Goal: Communication & Community: Connect with others

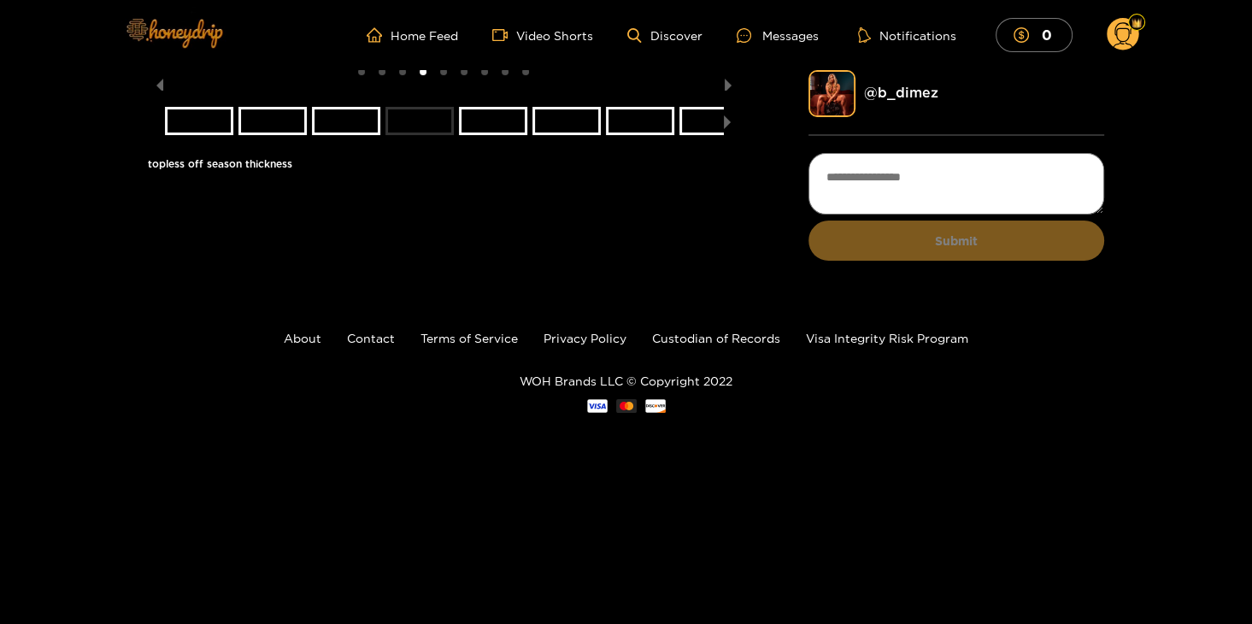
click at [197, 31] on img at bounding box center [174, 33] width 120 height 72
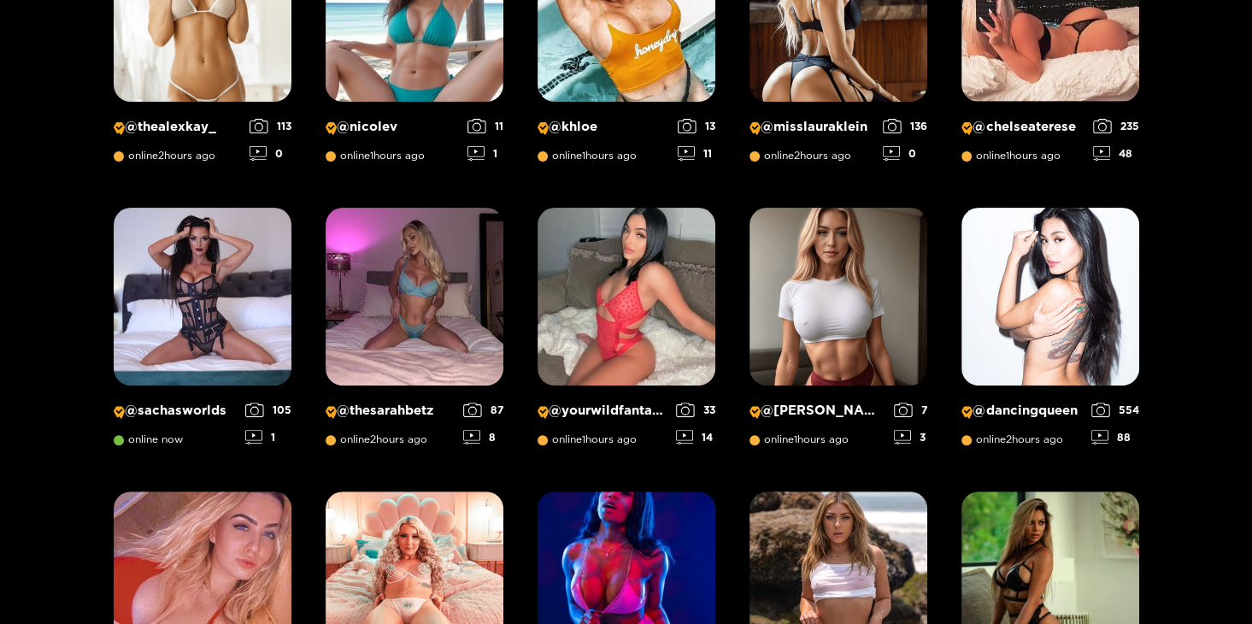
scroll to position [423, 0]
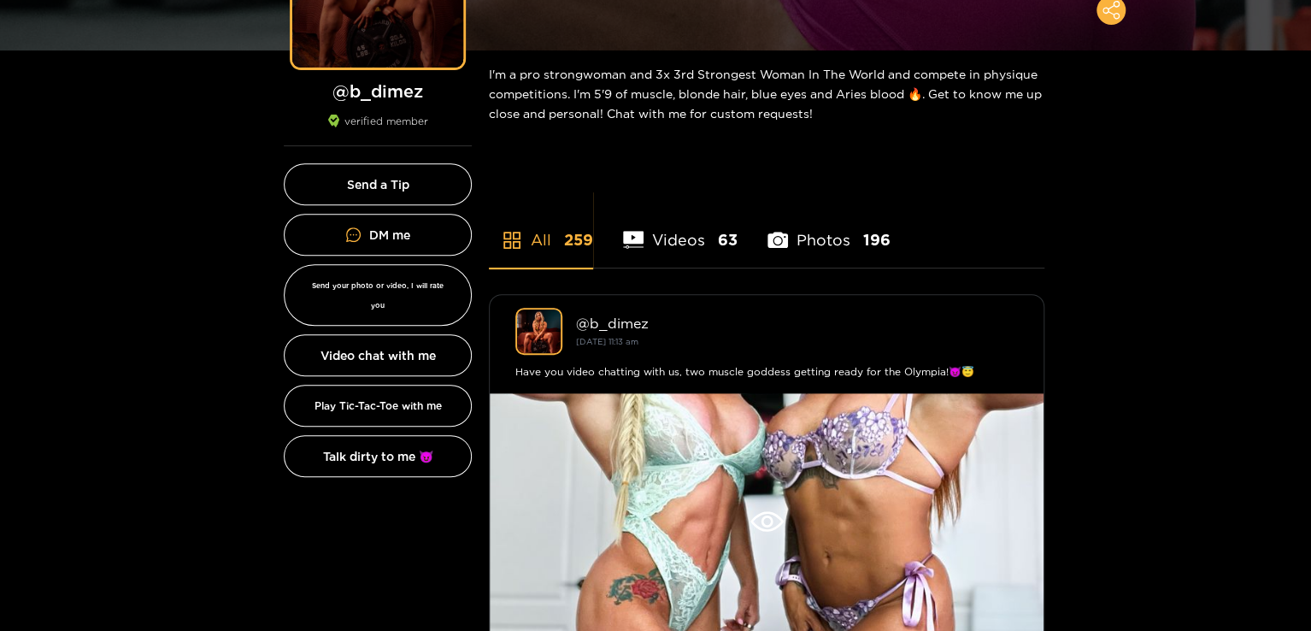
scroll to position [256, 0]
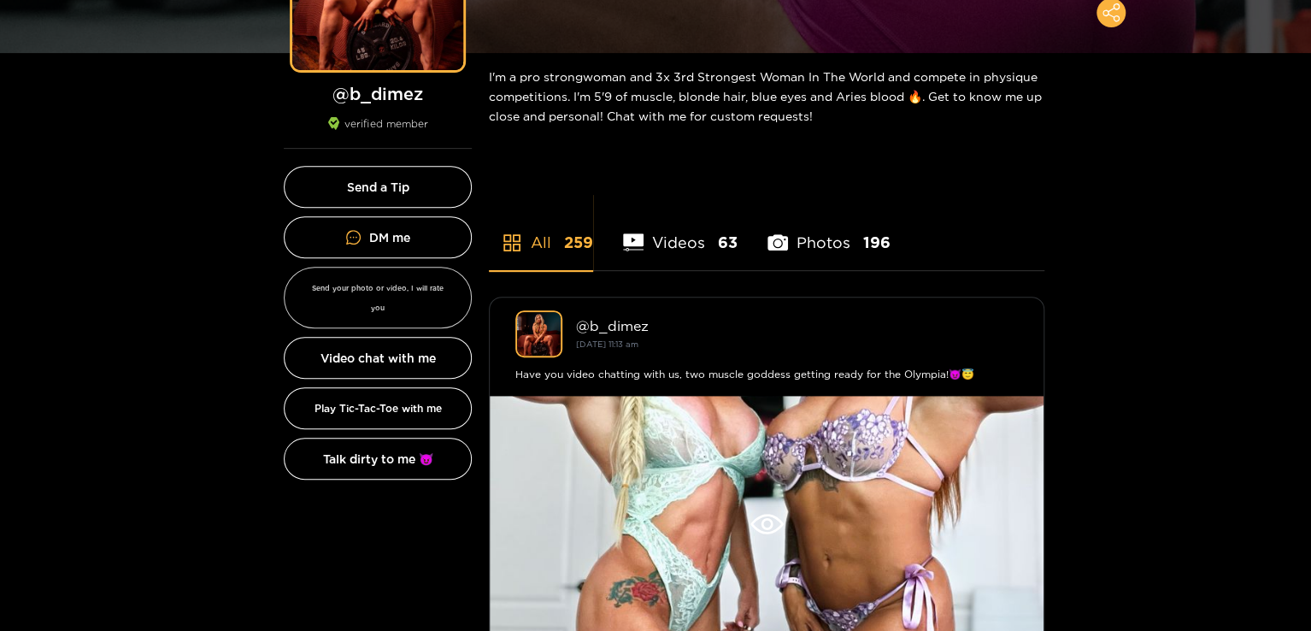
click at [382, 297] on button "Send your photo or video, I will rate you" at bounding box center [378, 298] width 188 height 62
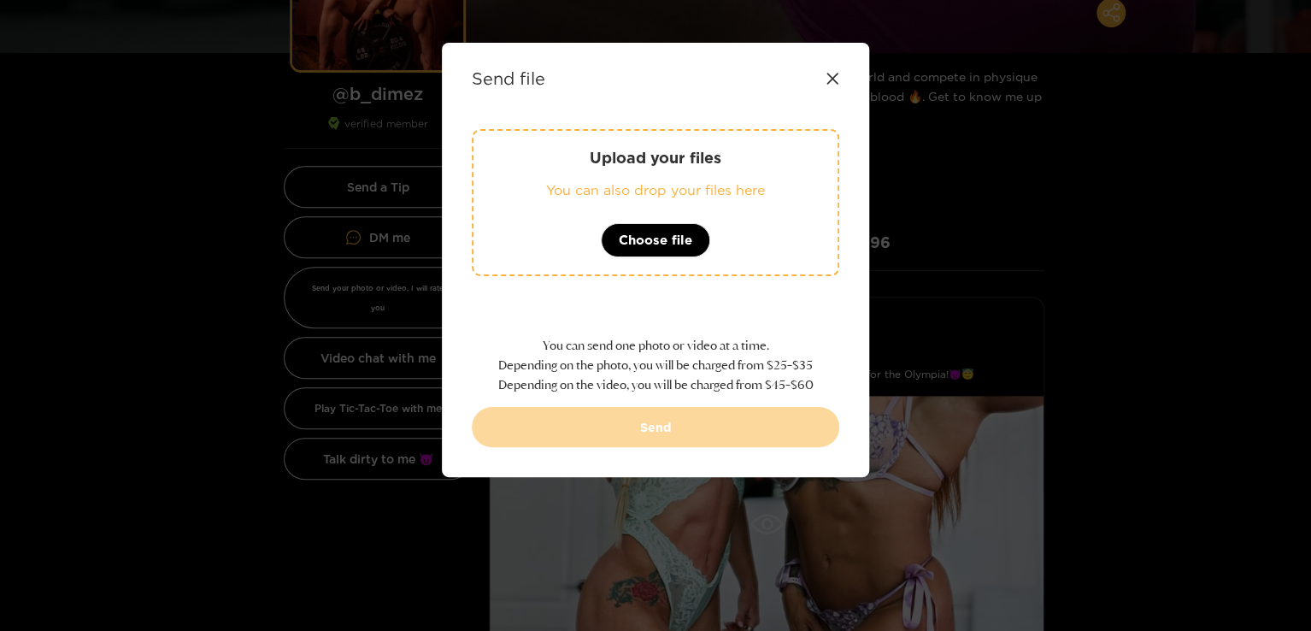
click at [834, 75] on icon at bounding box center [831, 78] width 11 height 11
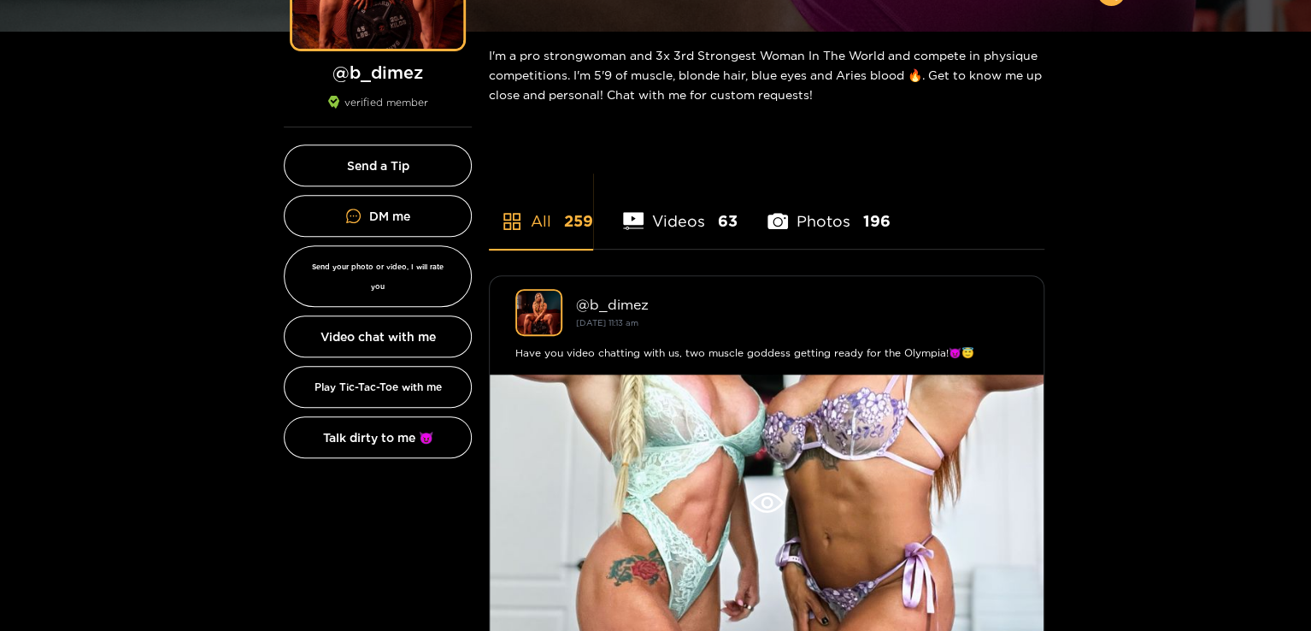
scroll to position [342, 0]
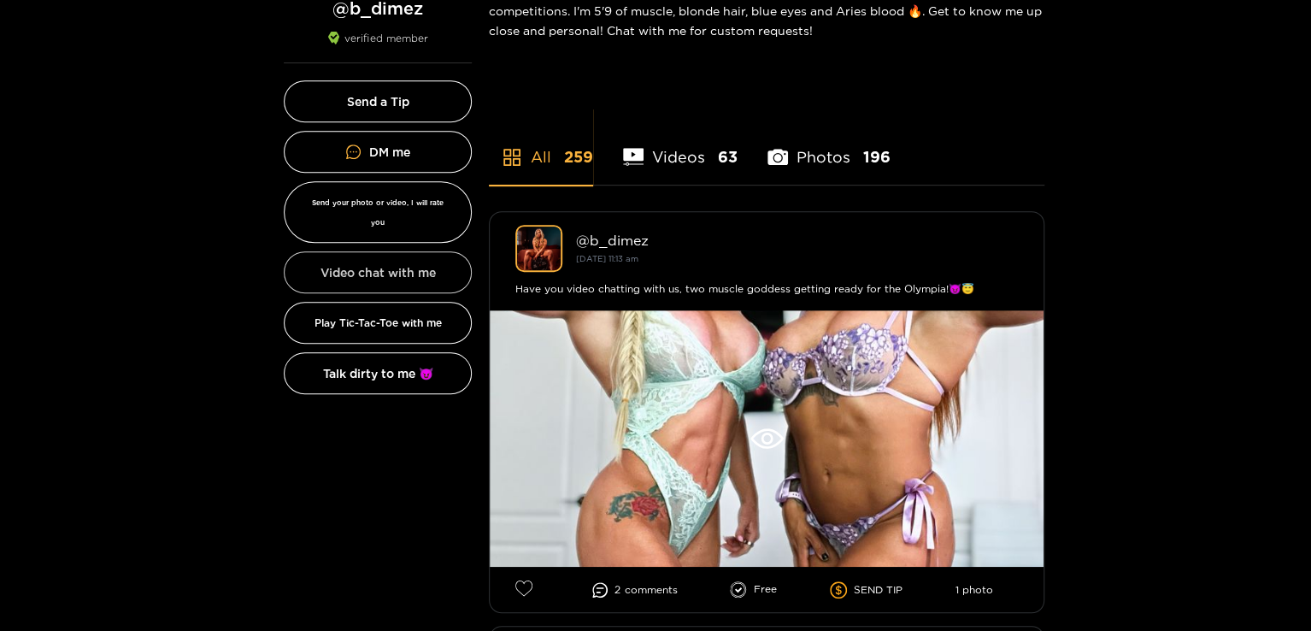
click at [416, 251] on button "Video chat with me" at bounding box center [378, 272] width 188 height 42
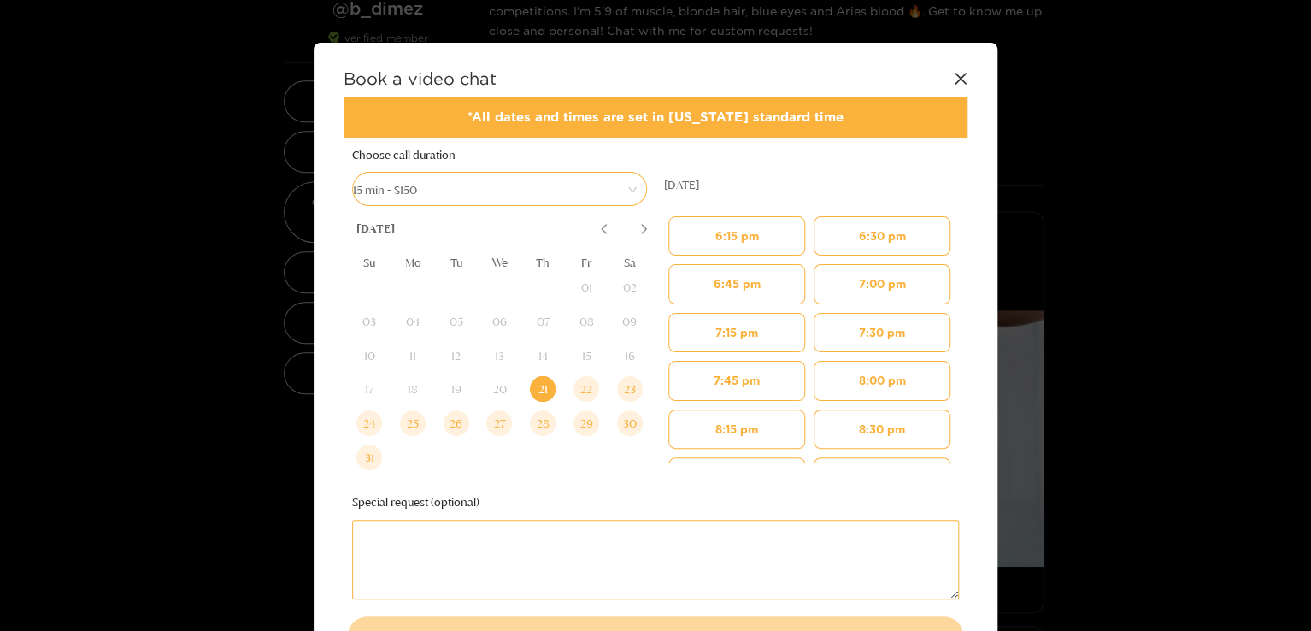
click at [959, 75] on icon at bounding box center [961, 79] width 14 height 14
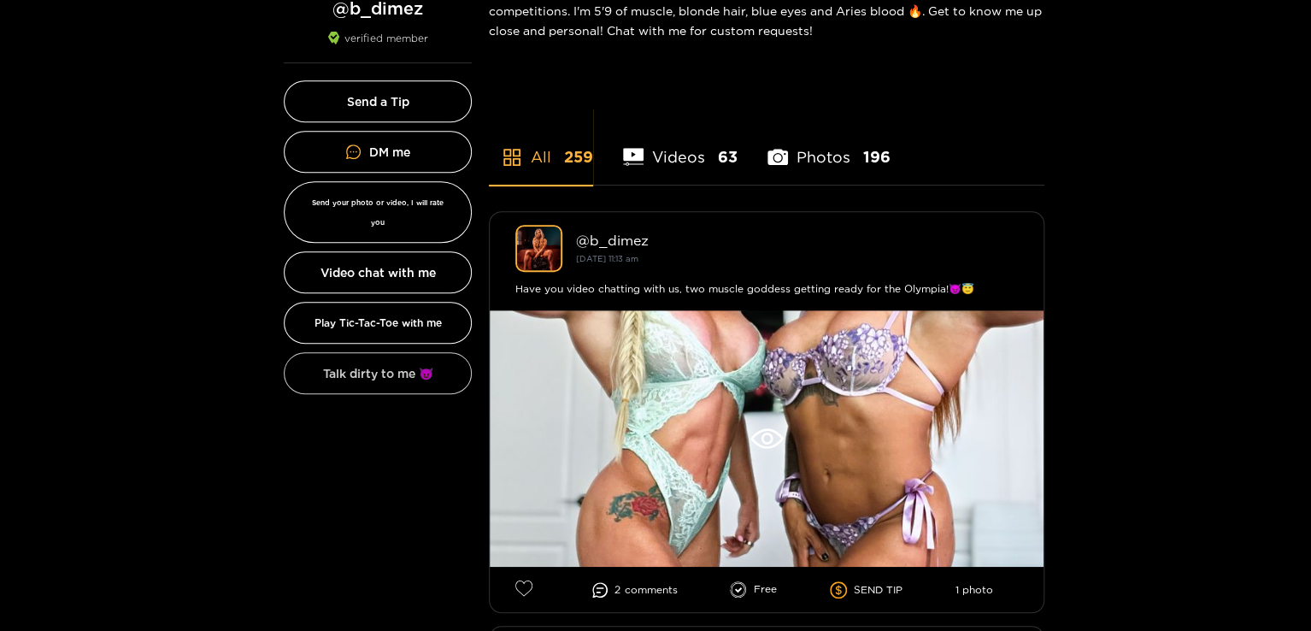
click at [362, 353] on button "Talk dirty to me 😈" at bounding box center [378, 373] width 188 height 42
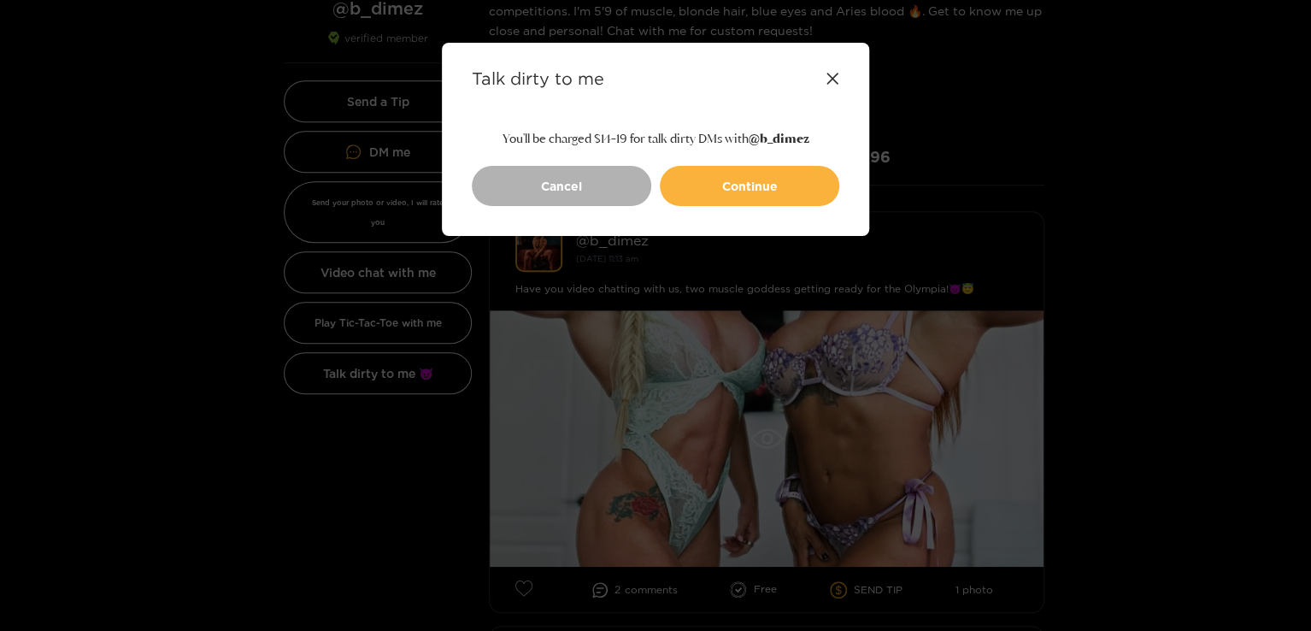
click at [832, 77] on icon at bounding box center [831, 78] width 11 height 11
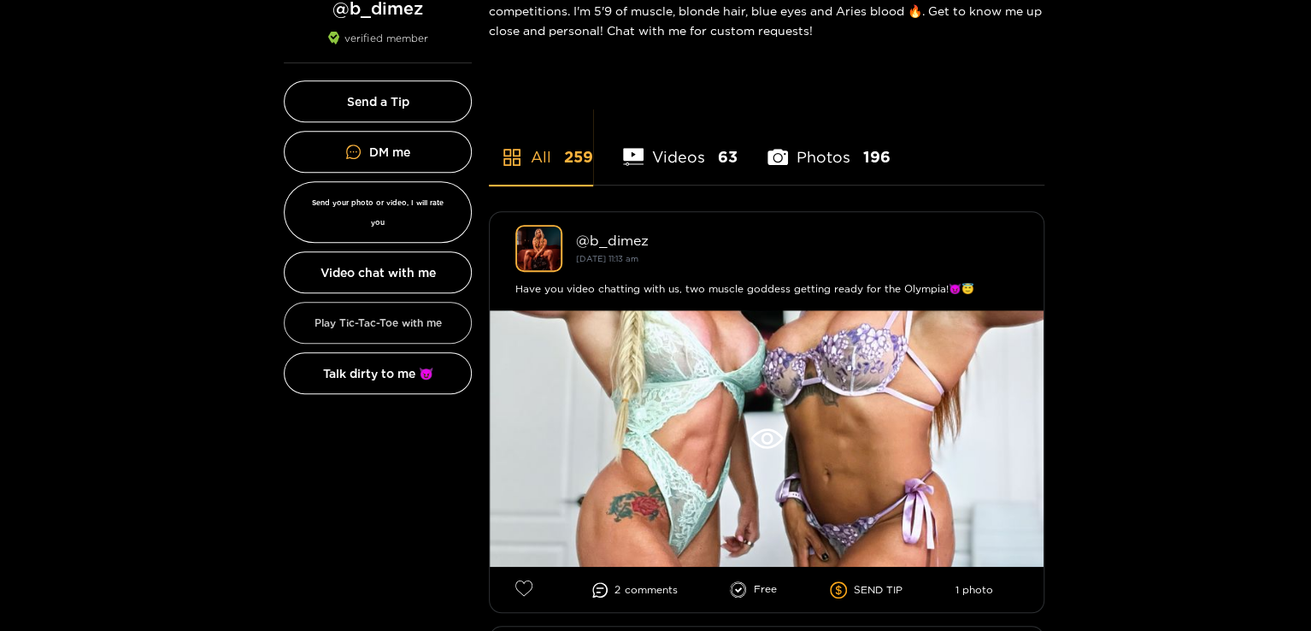
click at [385, 302] on button "Play Tic-Tac-Toe with me" at bounding box center [378, 323] width 188 height 42
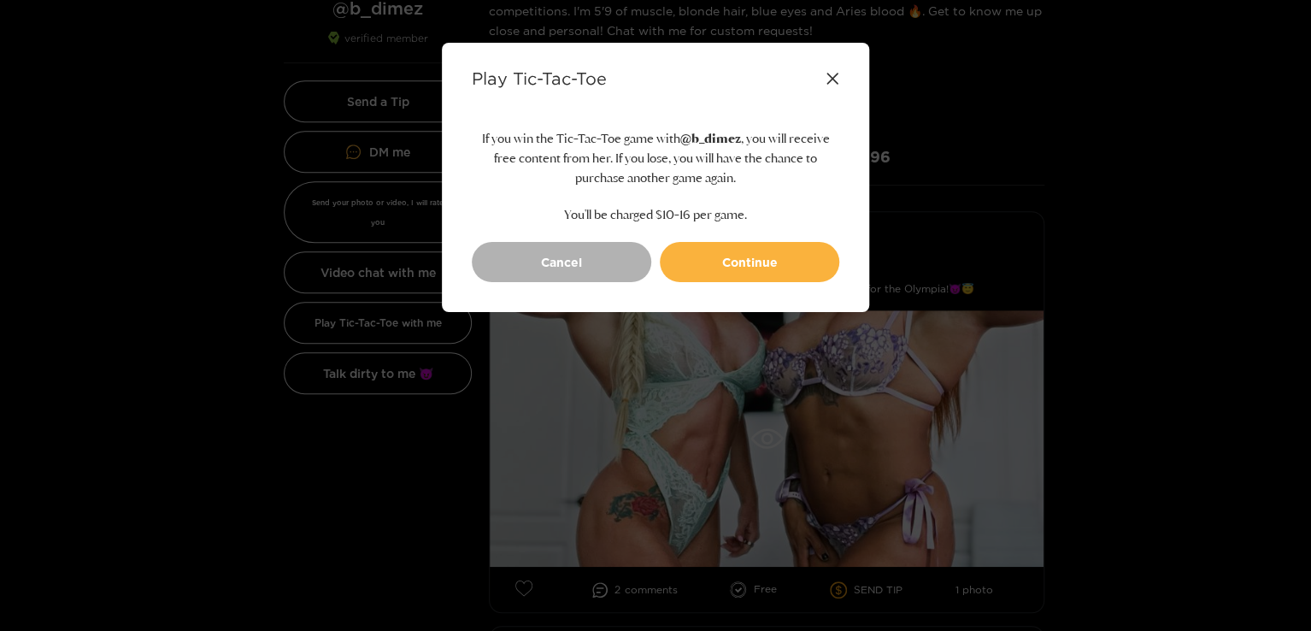
click at [831, 76] on icon at bounding box center [831, 78] width 11 height 11
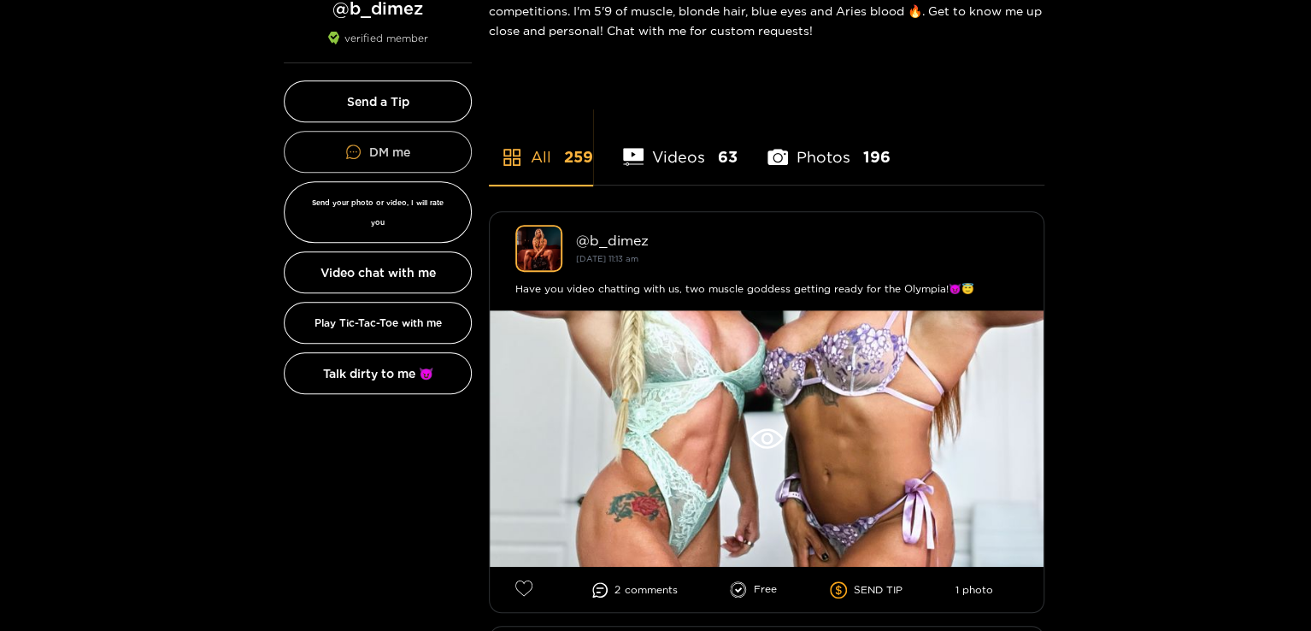
click at [392, 148] on button "DM me" at bounding box center [378, 152] width 188 height 42
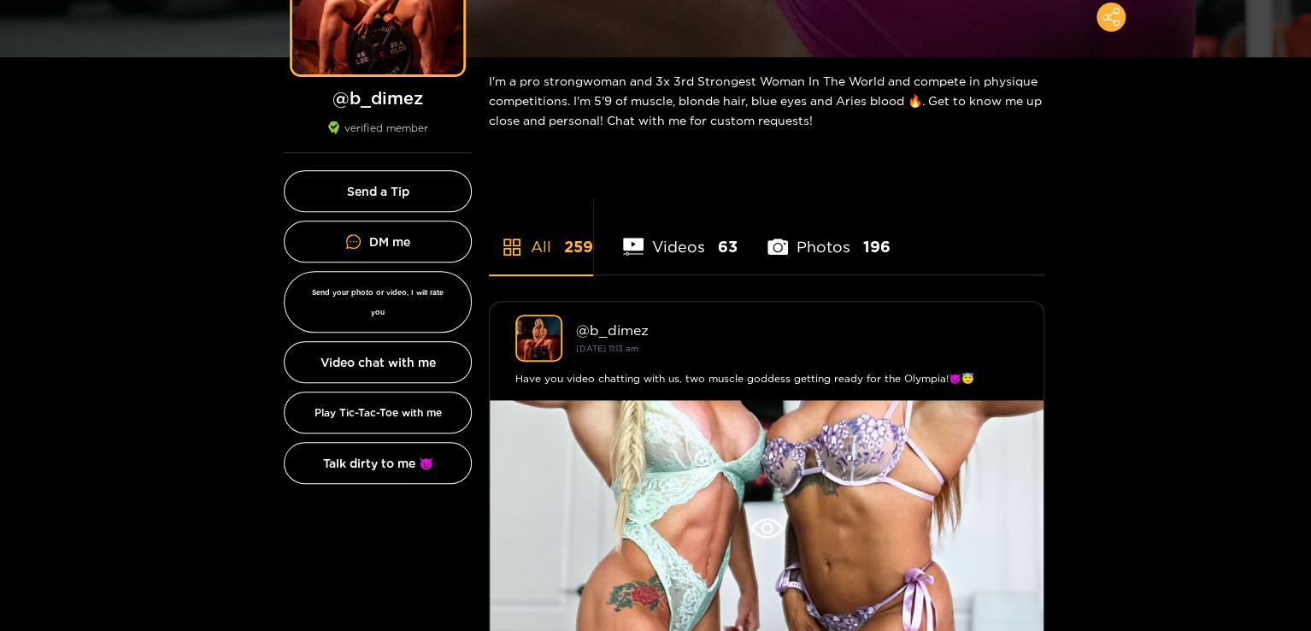
scroll to position [256, 0]
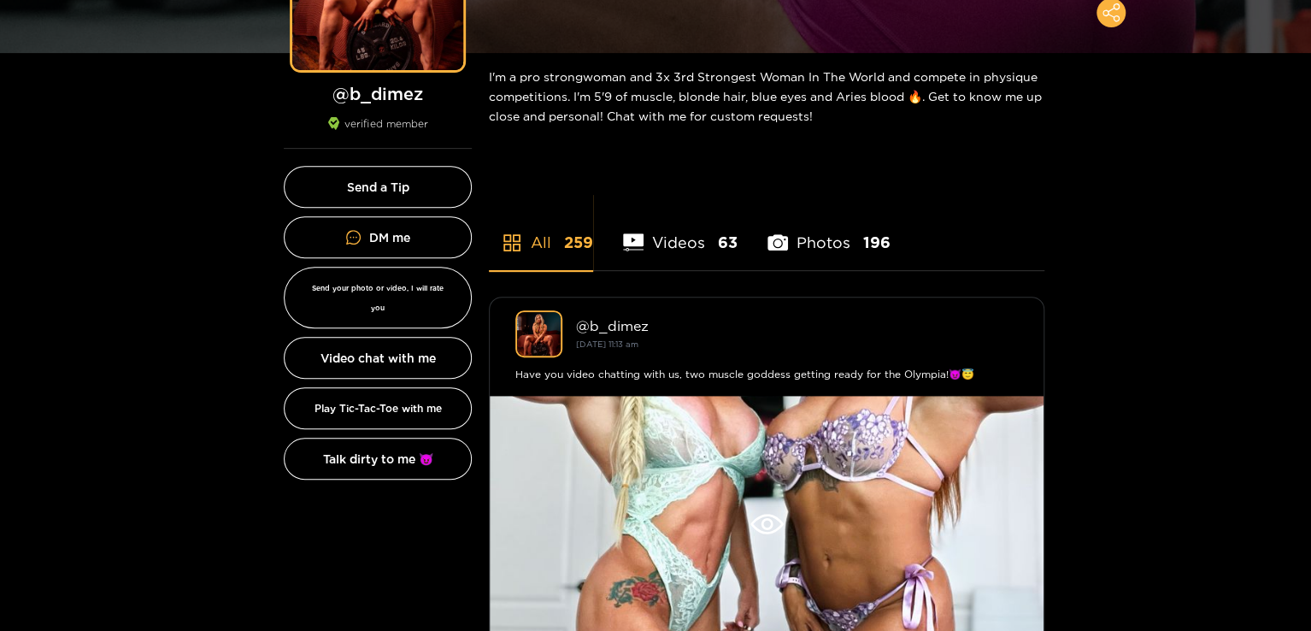
click at [844, 243] on li "Photos 196" at bounding box center [828, 231] width 123 height 77
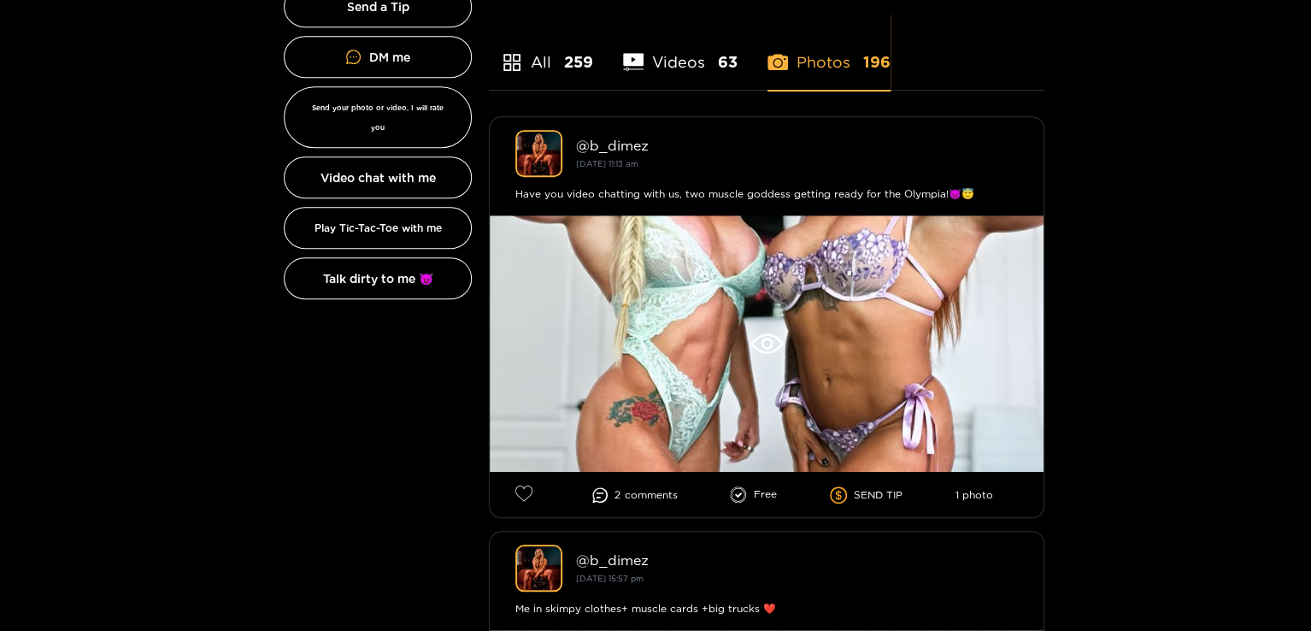
scroll to position [427, 0]
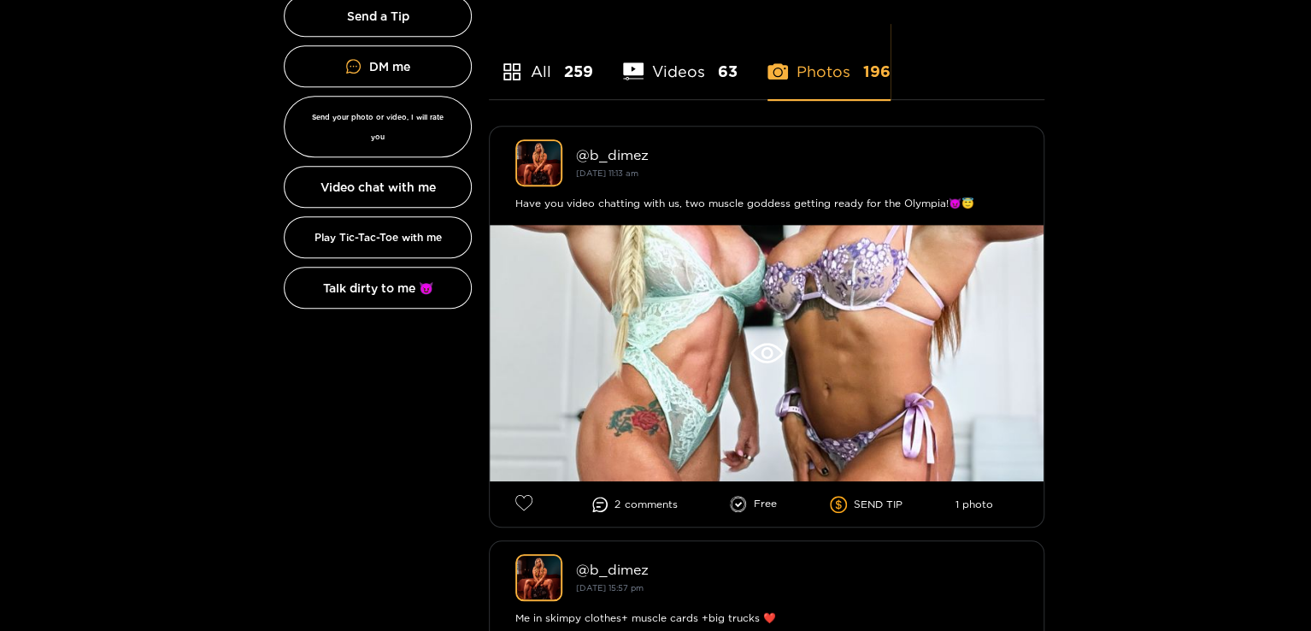
click at [755, 260] on div at bounding box center [767, 353] width 554 height 256
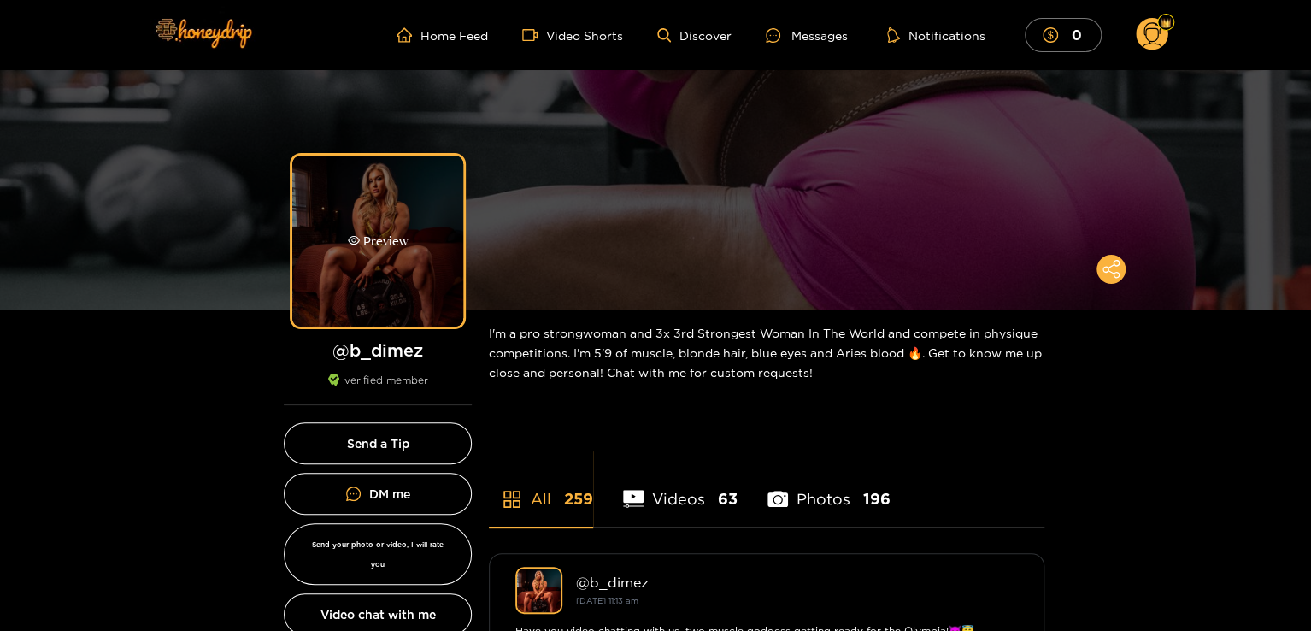
click at [390, 220] on div "Preview" at bounding box center [377, 241] width 171 height 171
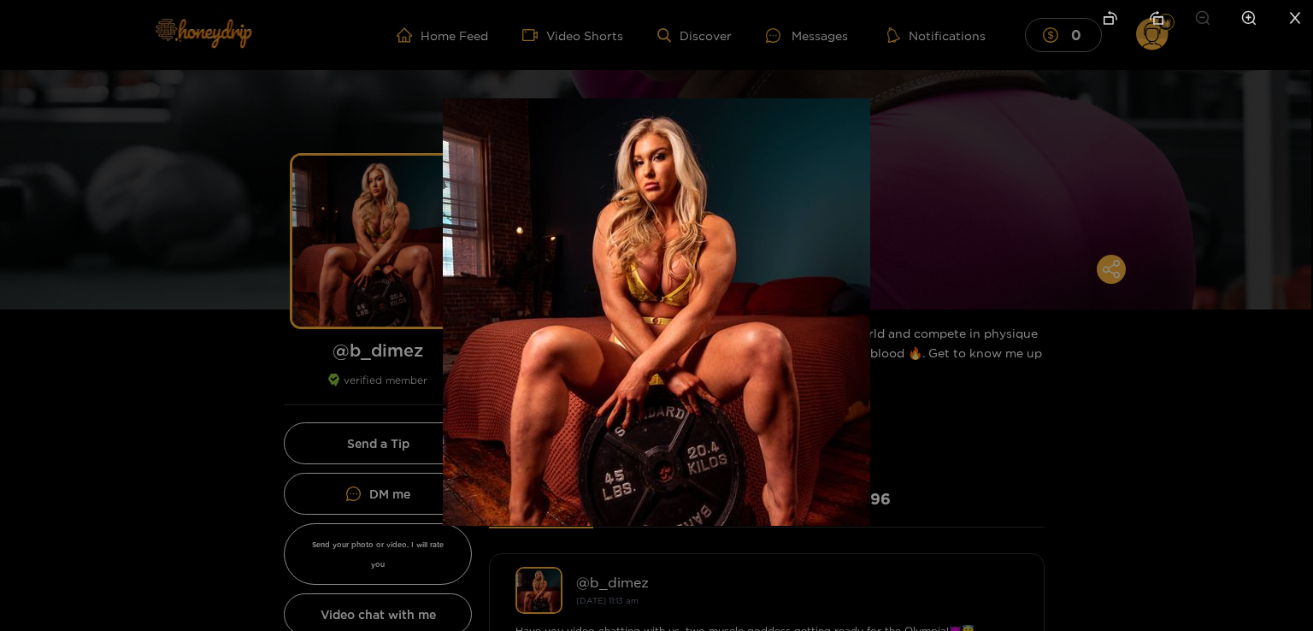
click at [1251, 24] on icon "close" at bounding box center [1294, 17] width 15 height 15
